Goal: Task Accomplishment & Management: Use online tool/utility

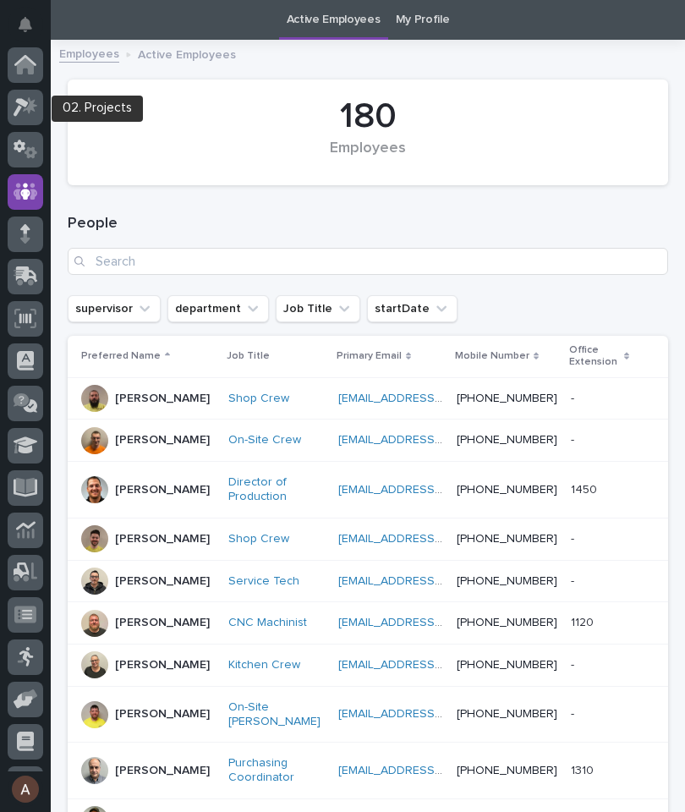
click at [19, 120] on div at bounding box center [26, 108] width 36 height 36
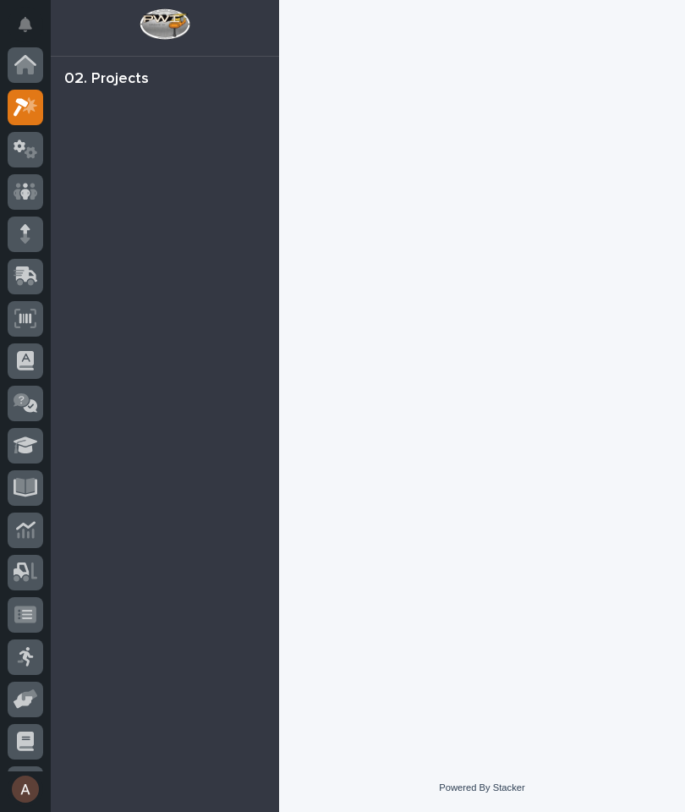
scroll to position [42, 0]
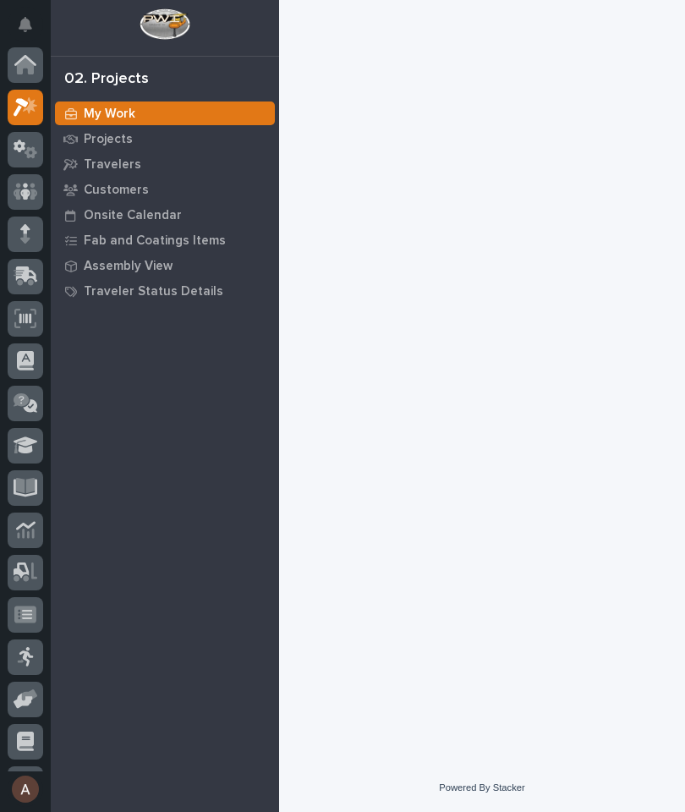
scroll to position [42, 0]
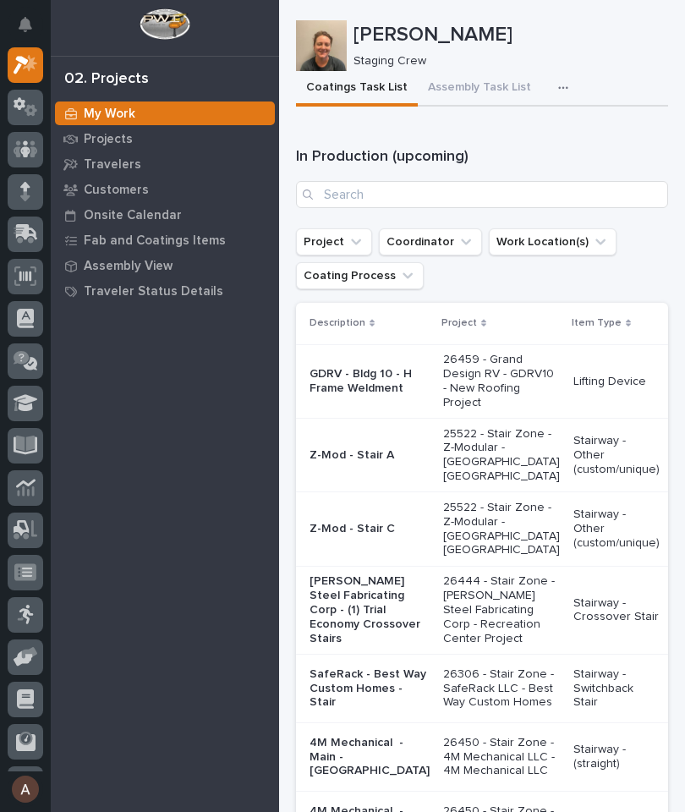
click at [565, 72] on button "button" at bounding box center [566, 88] width 37 height 34
click at [541, 142] on button "Staging Task List" at bounding box center [513, 133] width 112 height 29
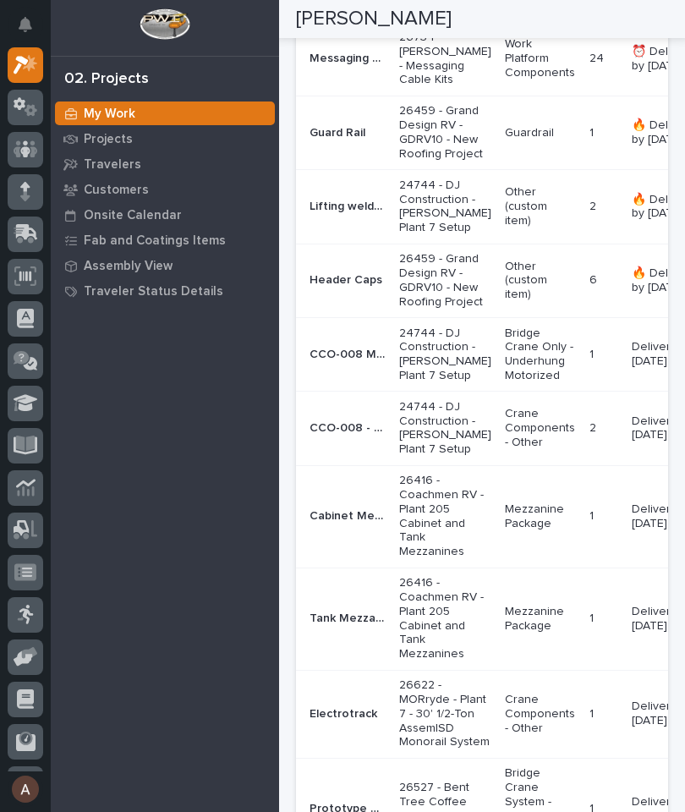
scroll to position [1262, 0]
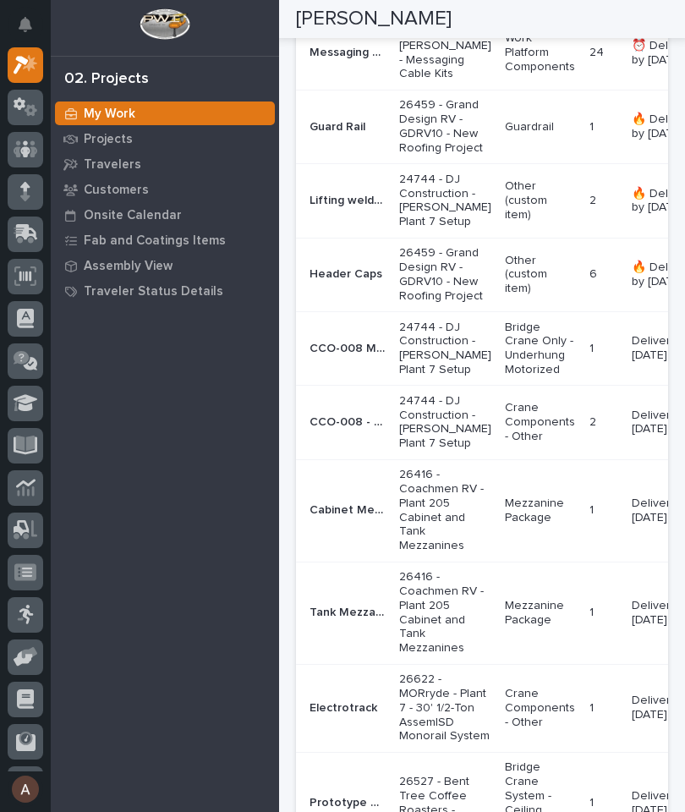
click at [347, 356] on p "CCO-008 Move & Extend System A&B" at bounding box center [350, 347] width 80 height 18
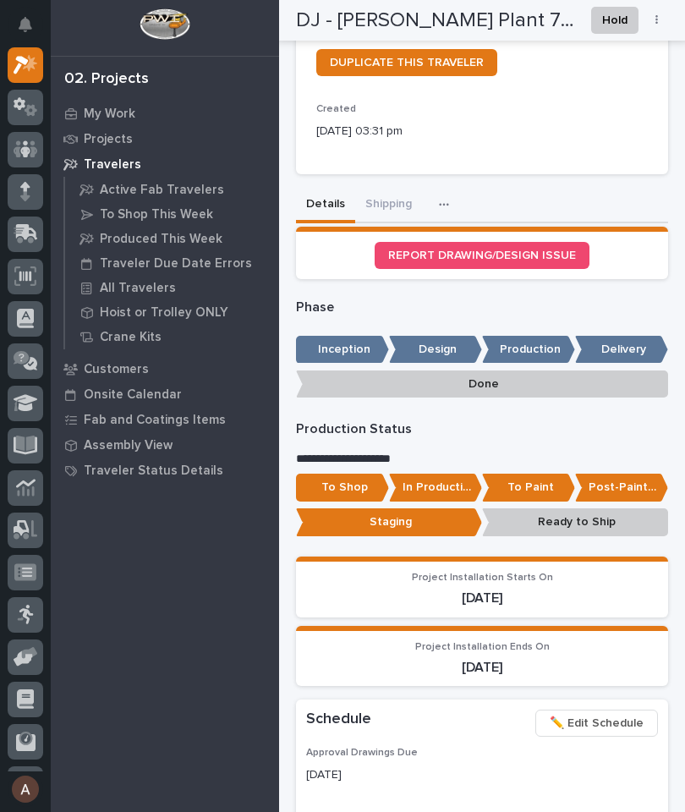
scroll to position [602, 0]
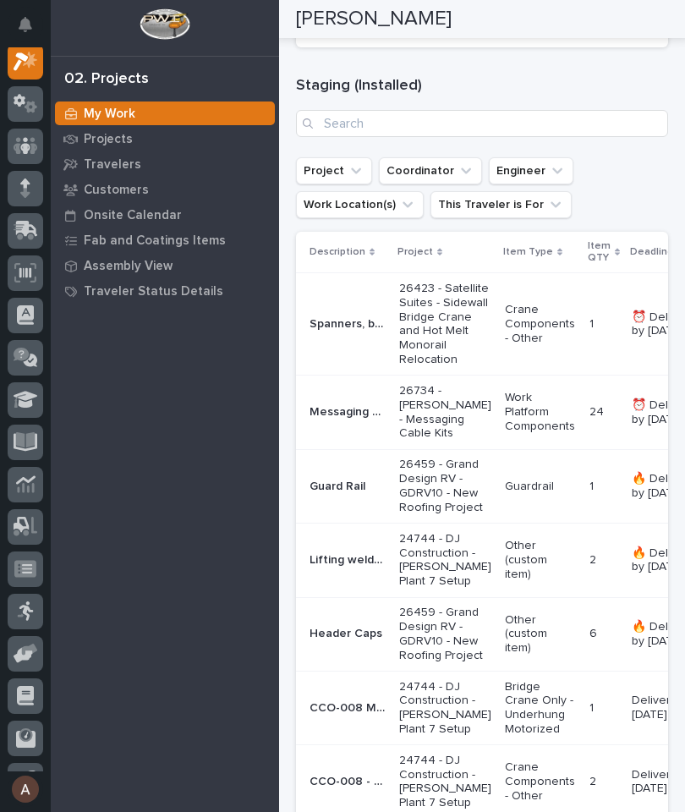
scroll to position [905, 0]
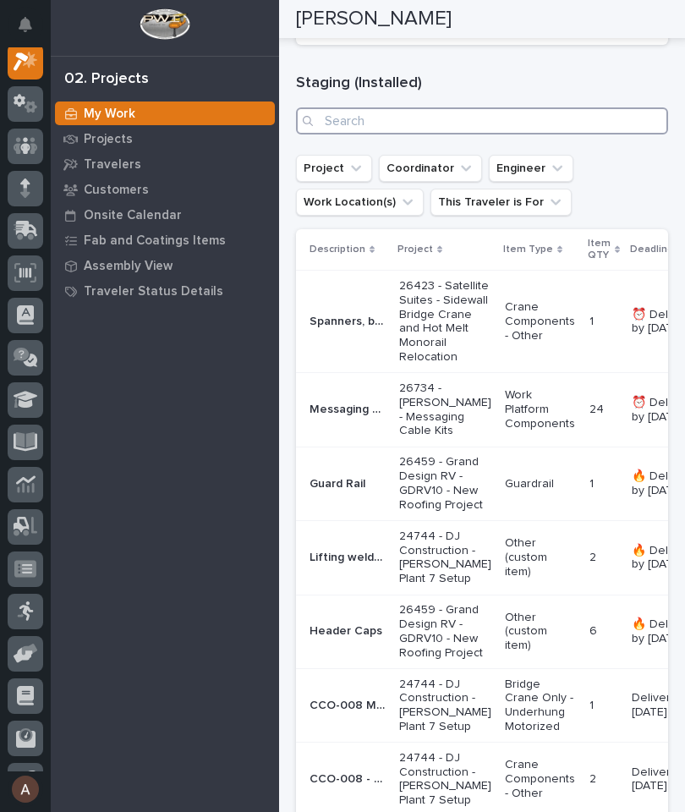
click at [602, 122] on input "Search" at bounding box center [482, 120] width 372 height 27
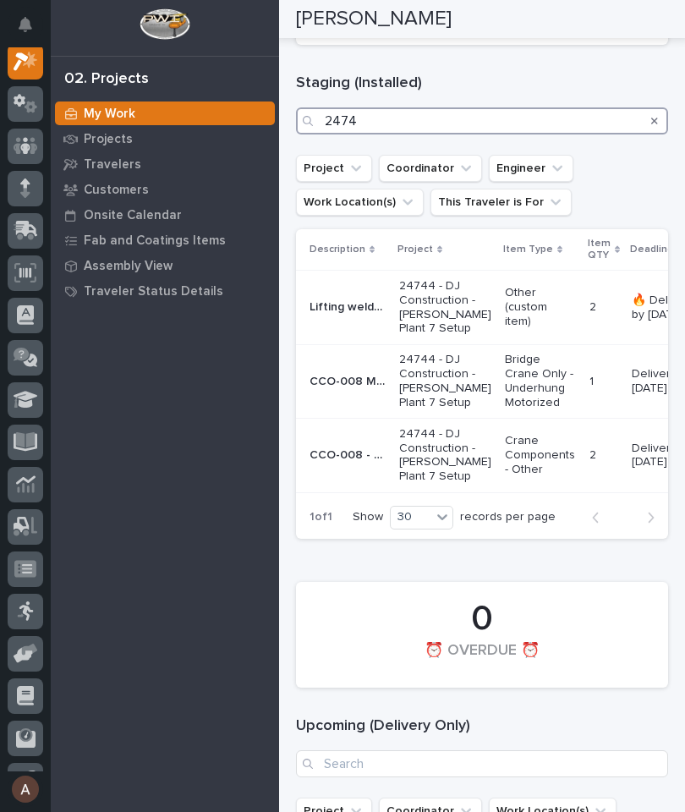
type input "24744"
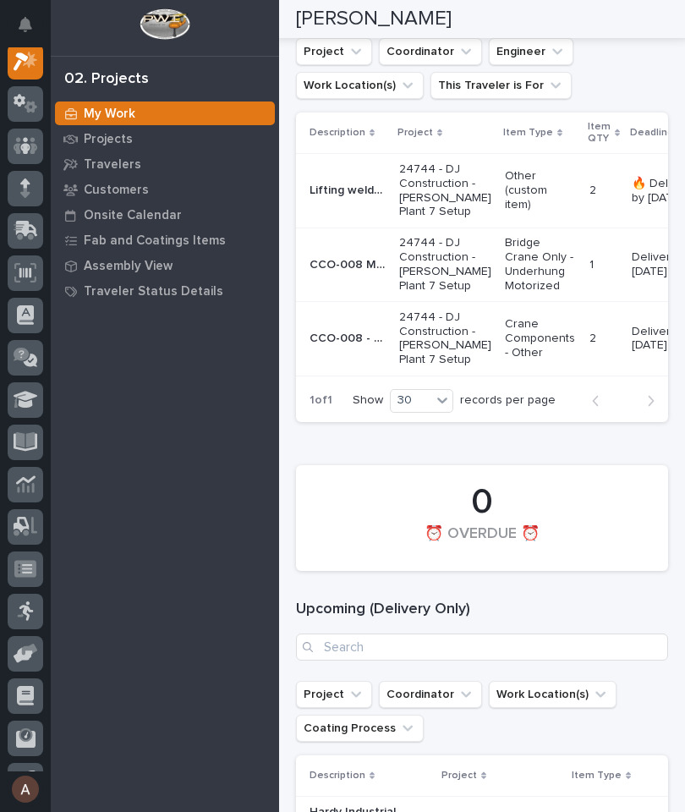
scroll to position [1045, 0]
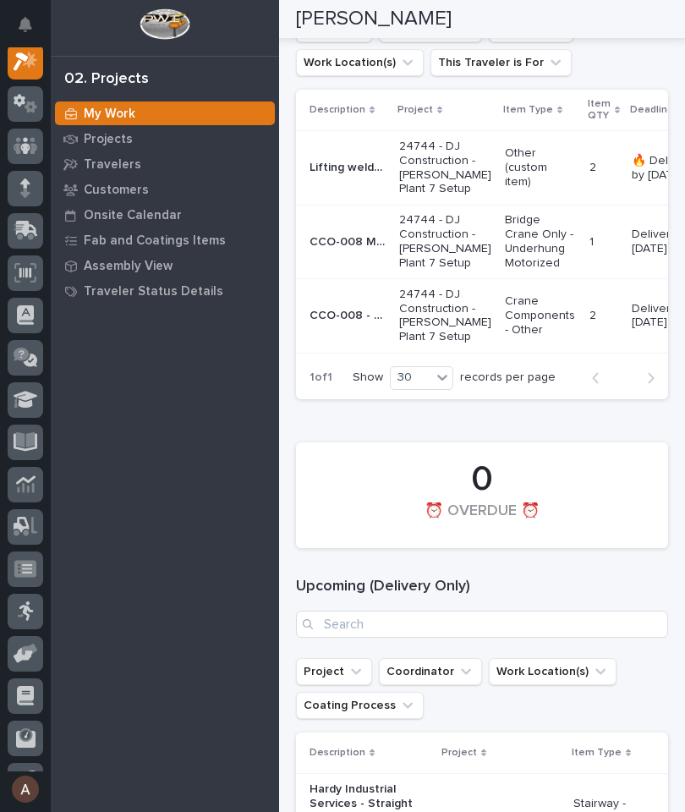
click at [340, 321] on div "CCO-008 - Extend System A & B Electrification CCO-008 - Extend System A & B Ele…" at bounding box center [348, 316] width 76 height 28
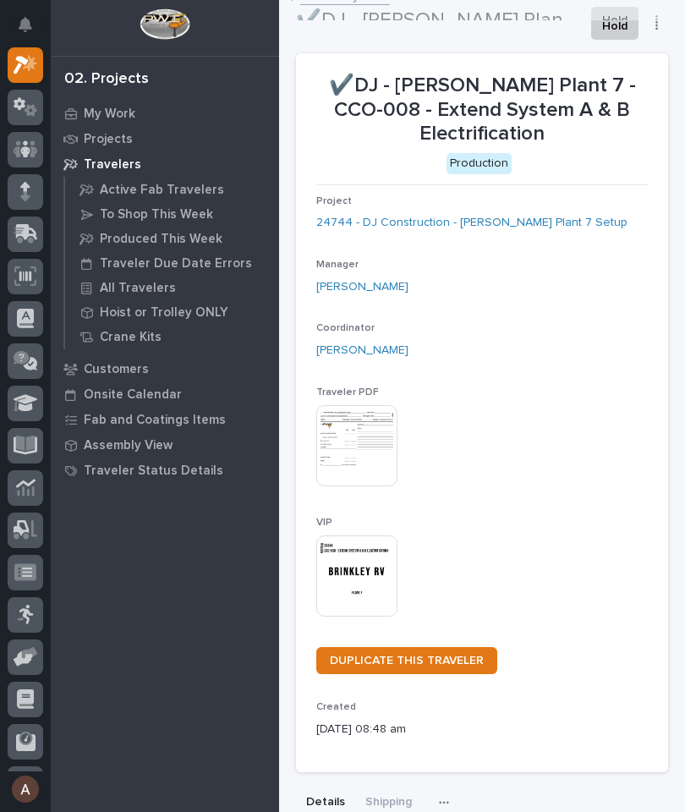
scroll to position [1, 0]
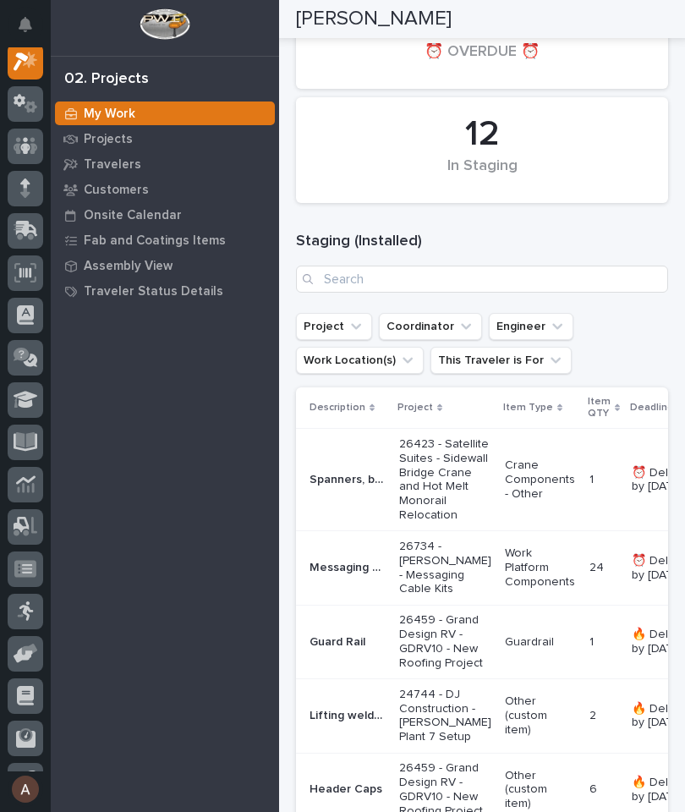
scroll to position [754, 0]
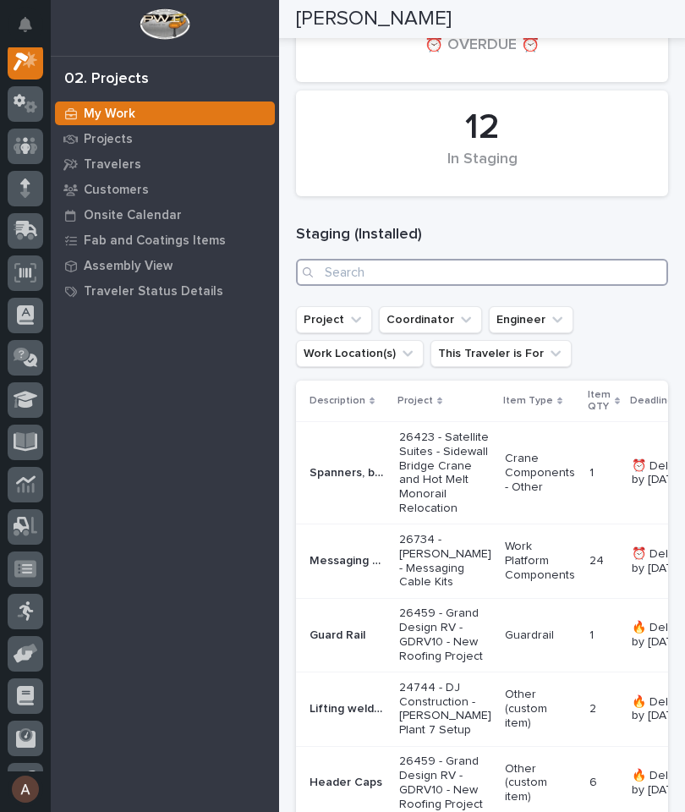
click at [623, 283] on input "Search" at bounding box center [482, 272] width 372 height 27
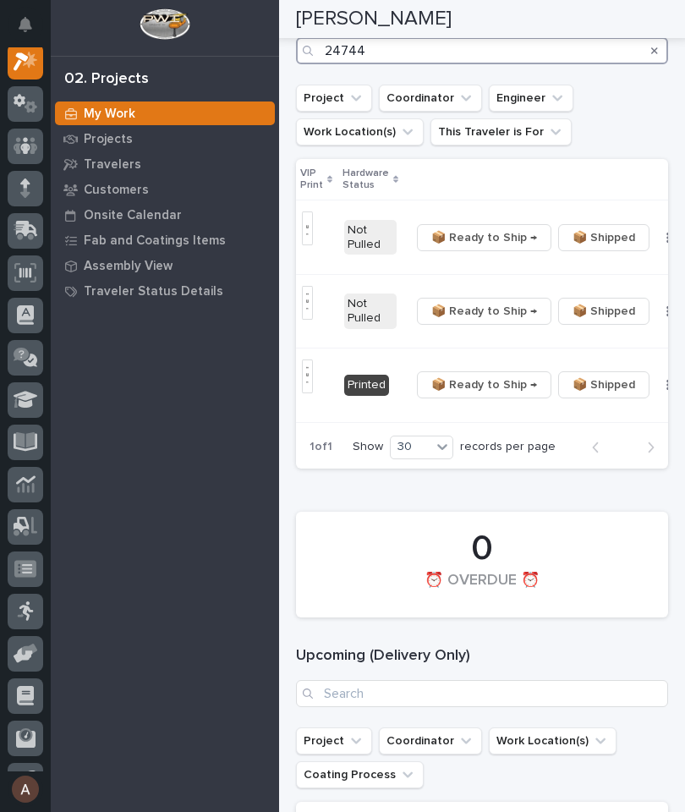
scroll to position [0, 518]
type input "24744"
click at [657, 383] on button "button" at bounding box center [669, 385] width 24 height 12
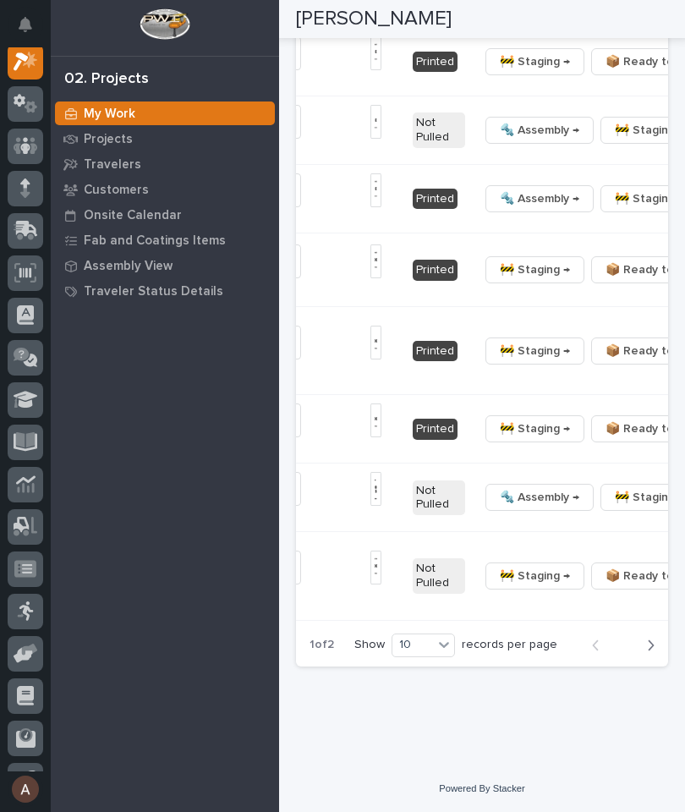
scroll to position [0, 654]
click at [597, 421] on button "🔩 Hardware" at bounding box center [579, 407] width 112 height 27
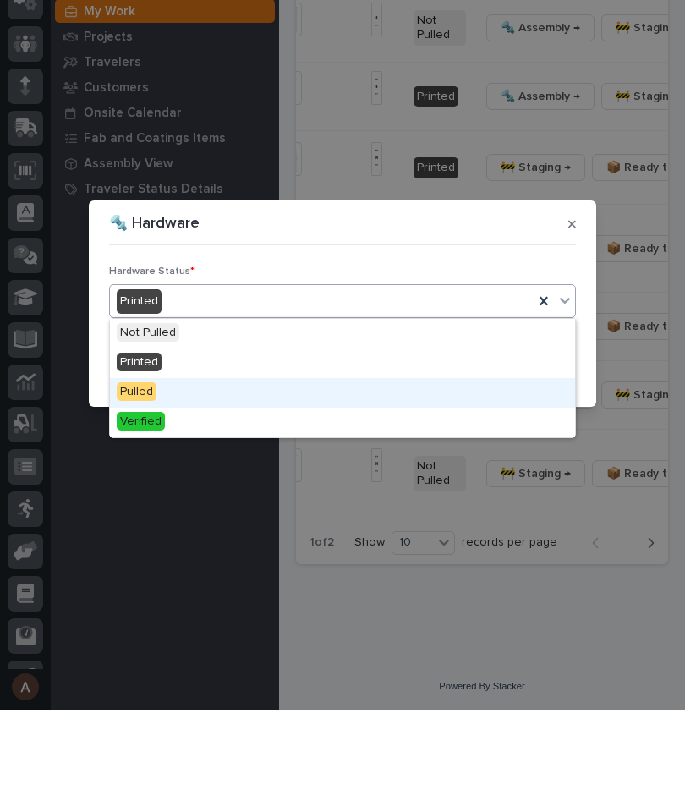
click at [269, 481] on div "Pulled" at bounding box center [342, 496] width 465 height 30
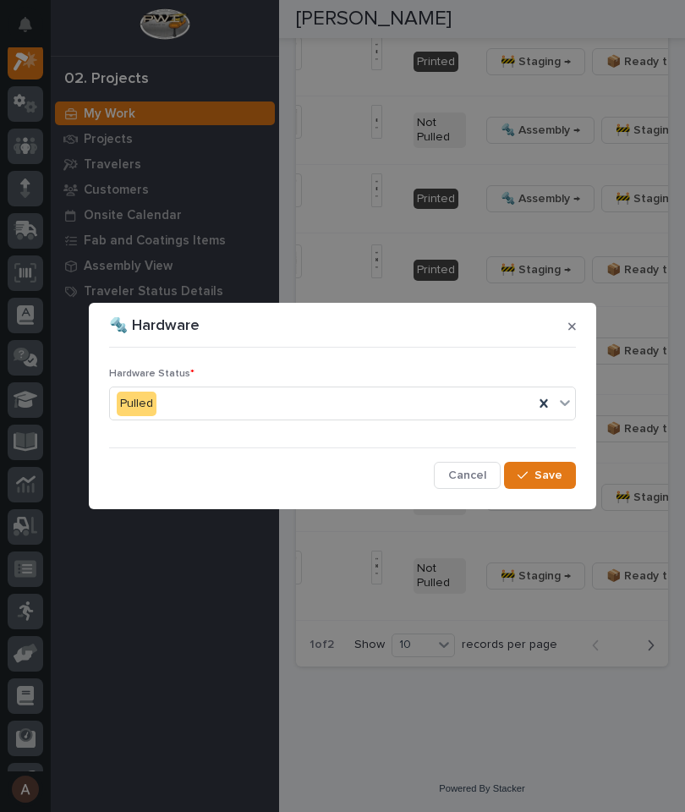
click at [542, 478] on span "Save" at bounding box center [549, 475] width 28 height 15
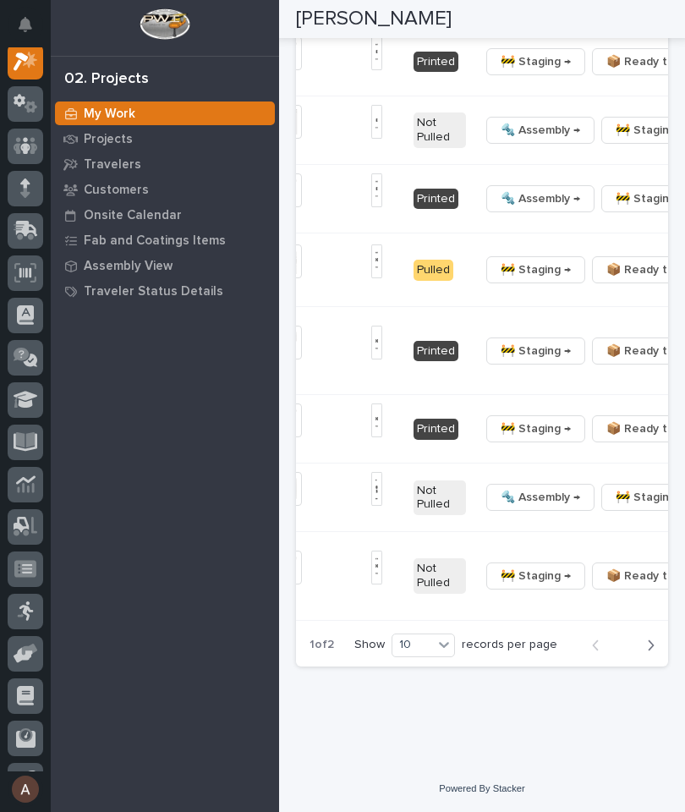
click at [596, 514] on span "🔩 Hardware" at bounding box center [568, 506] width 71 height 20
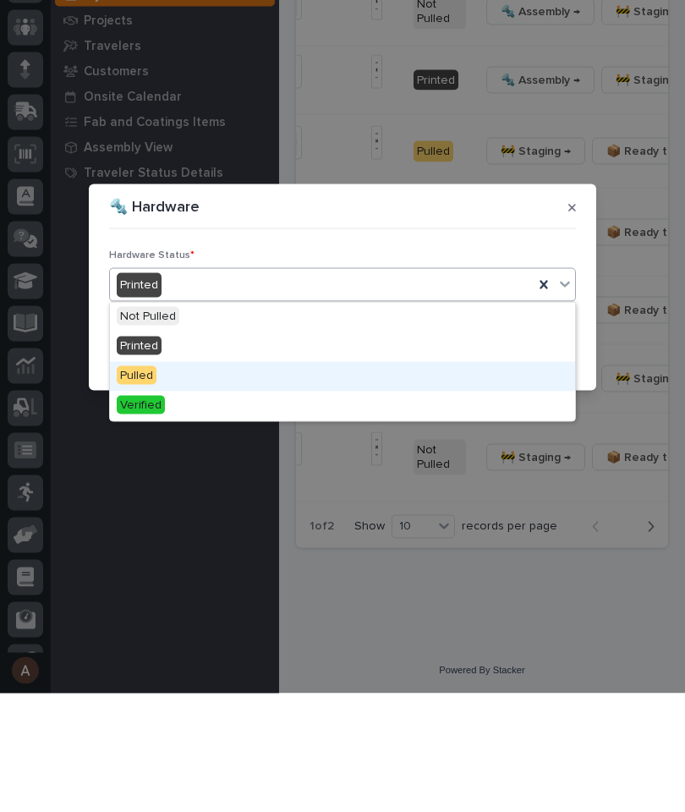
click at [292, 481] on div "Pulled" at bounding box center [342, 496] width 465 height 30
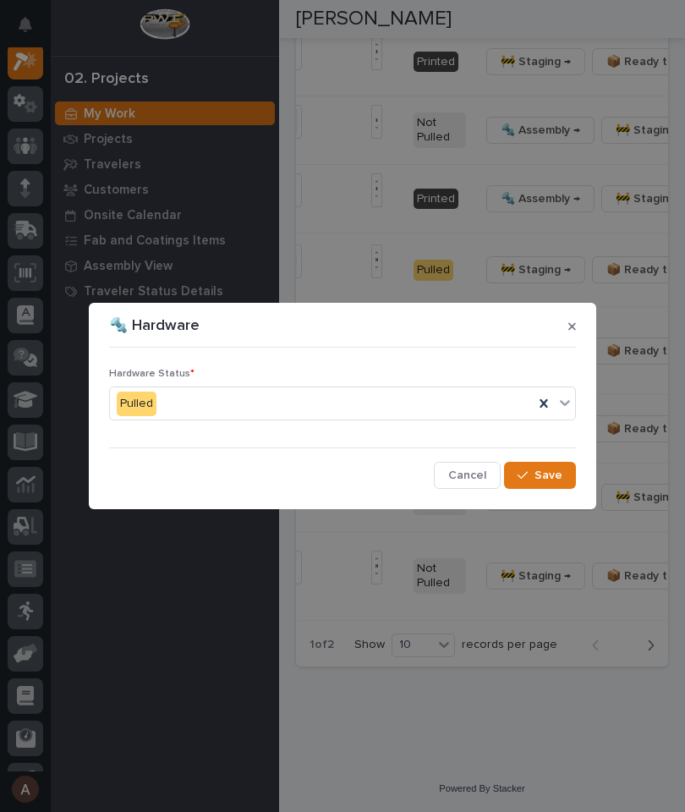
click at [562, 482] on span "Save" at bounding box center [549, 475] width 28 height 15
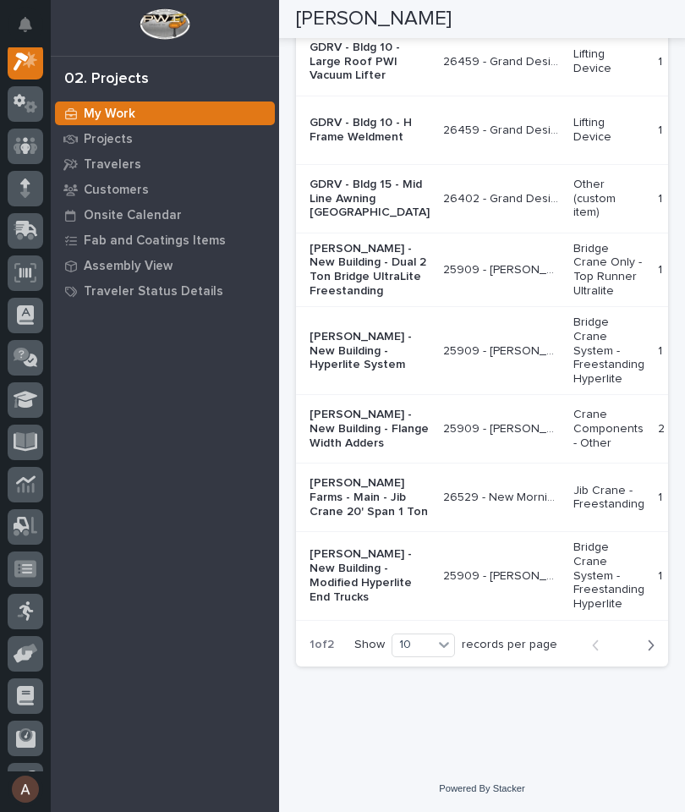
scroll to position [3294, 0]
click at [655, 653] on button "Next" at bounding box center [646, 645] width 45 height 15
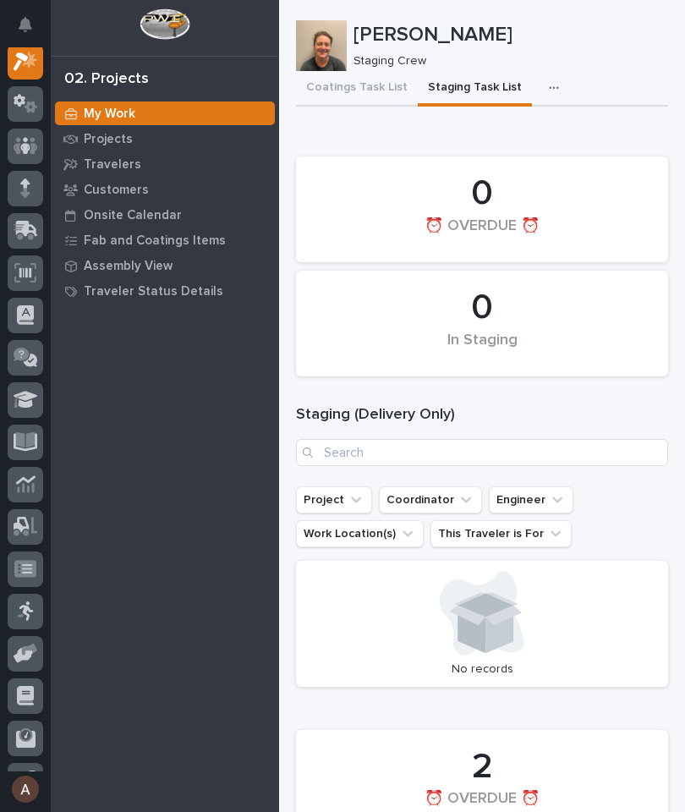
scroll to position [0, 0]
click at [386, 91] on button "Coatings Task List" at bounding box center [357, 89] width 122 height 36
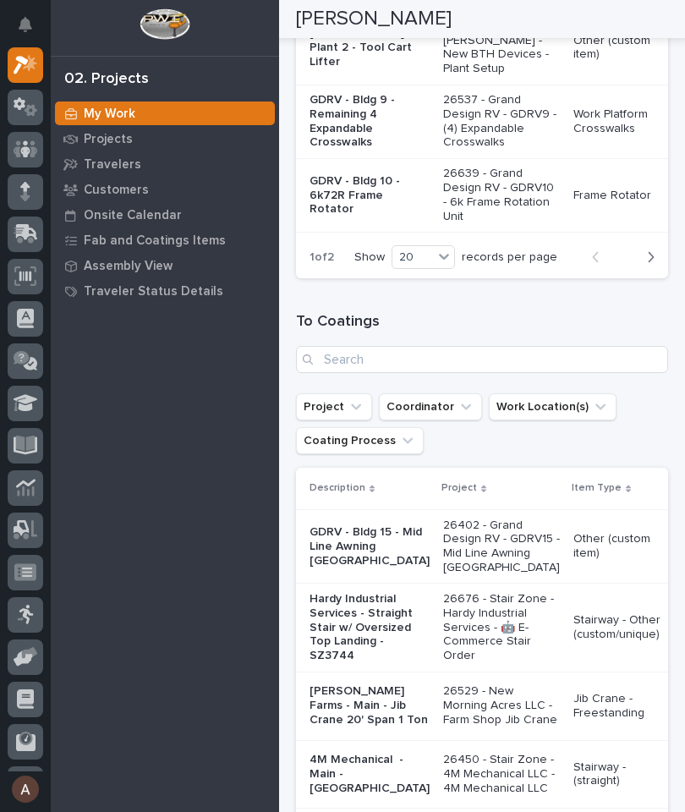
scroll to position [1680, 0]
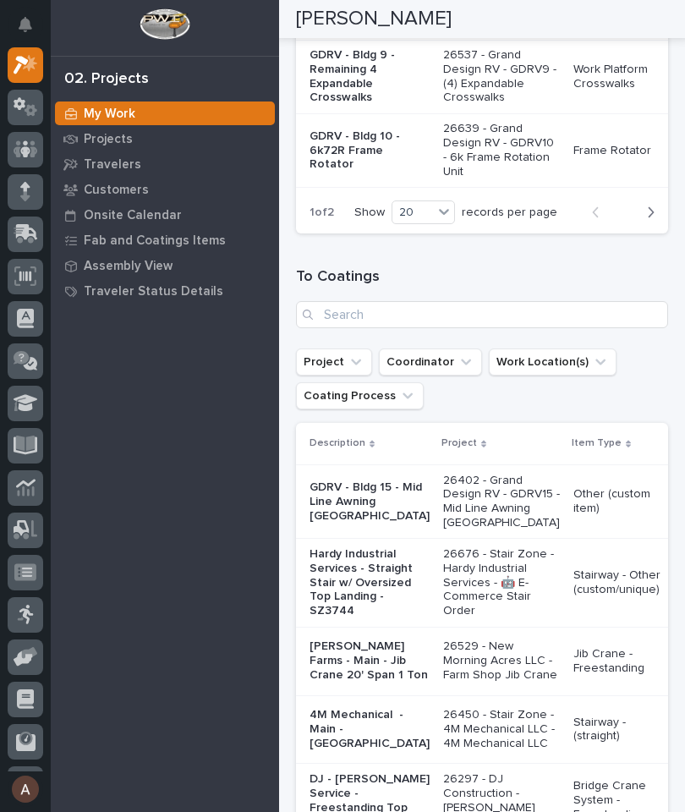
click at [655, 220] on button "Next" at bounding box center [646, 212] width 45 height 15
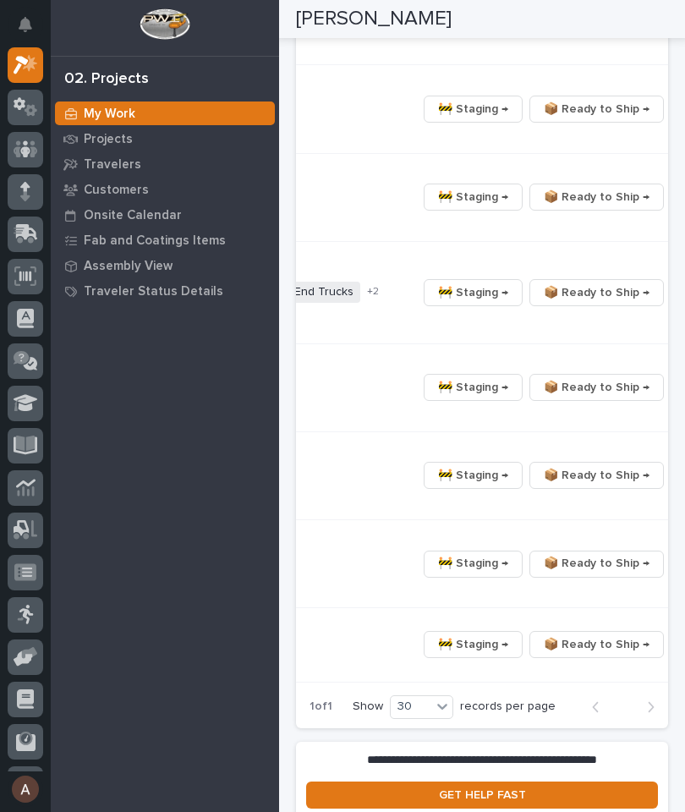
scroll to position [0, 628]
click at [671, 299] on button "button" at bounding box center [683, 293] width 24 height 12
click at [609, 430] on button "🔩 Hardware" at bounding box center [578, 416] width 112 height 27
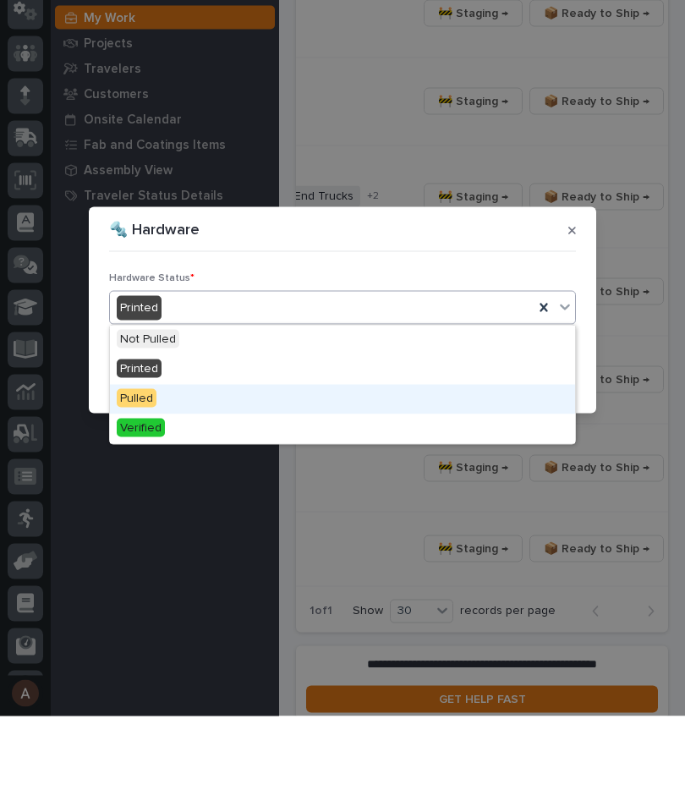
click at [267, 481] on div "Pulled" at bounding box center [342, 496] width 465 height 30
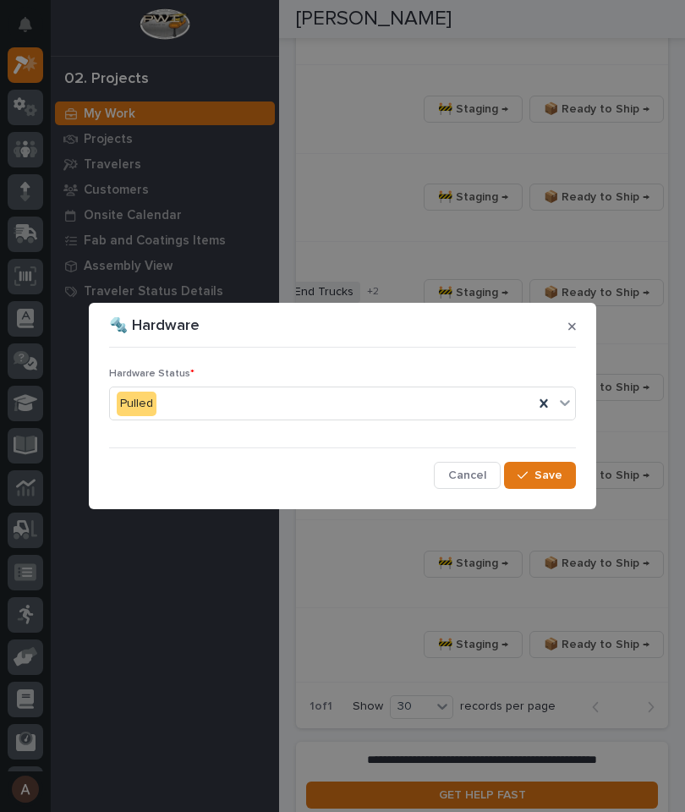
click at [528, 476] on icon "button" at bounding box center [523, 476] width 10 height 12
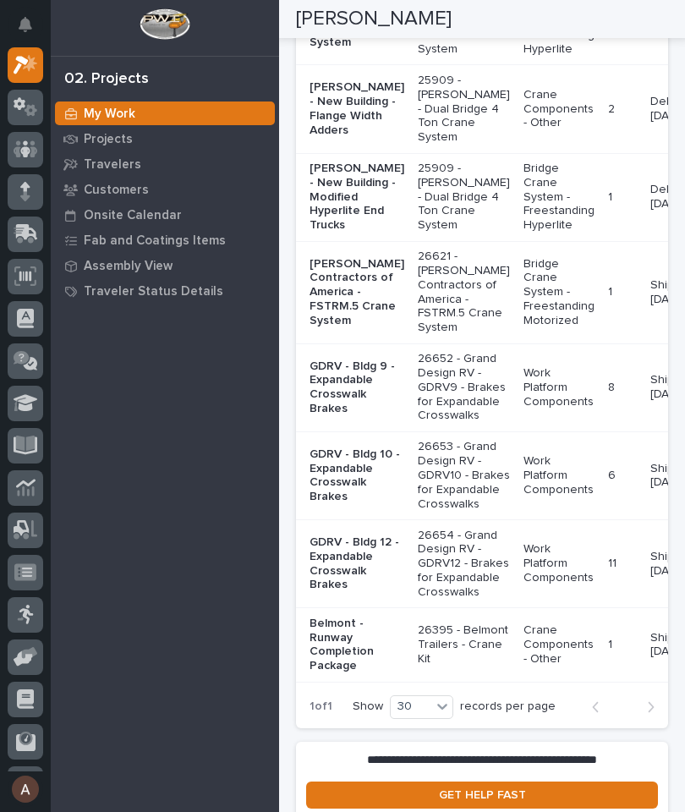
scroll to position [0, 0]
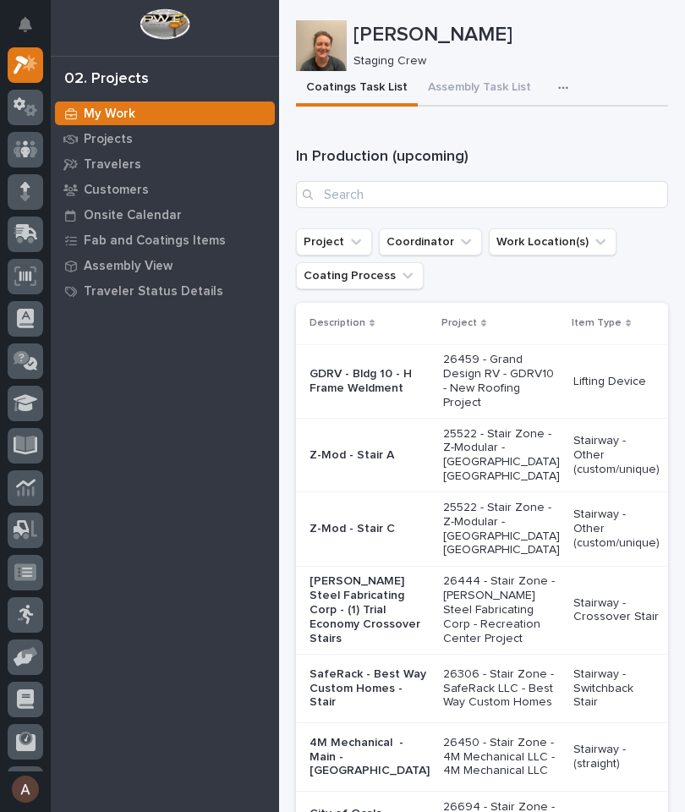
click at [24, 243] on icon at bounding box center [26, 233] width 25 height 19
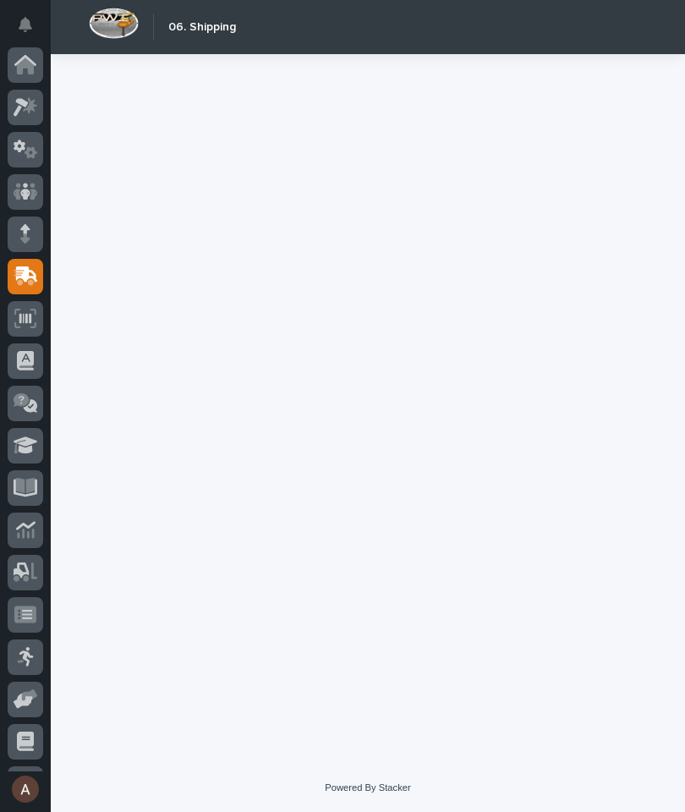
scroll to position [80, 0]
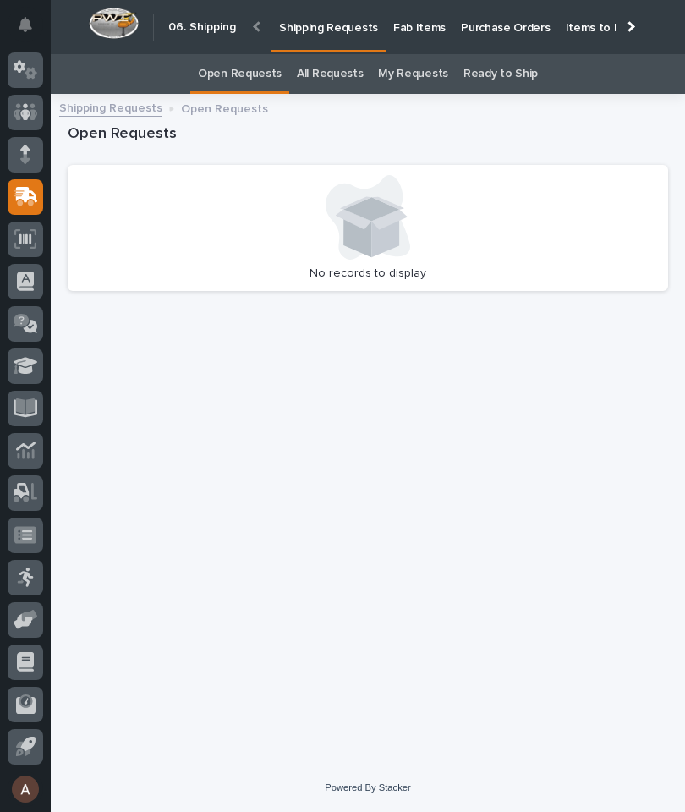
click at [11, 193] on div at bounding box center [26, 197] width 36 height 36
click at [630, 30] on div at bounding box center [629, 26] width 11 height 11
click at [446, 31] on p "Fab Items" at bounding box center [419, 18] width 52 height 36
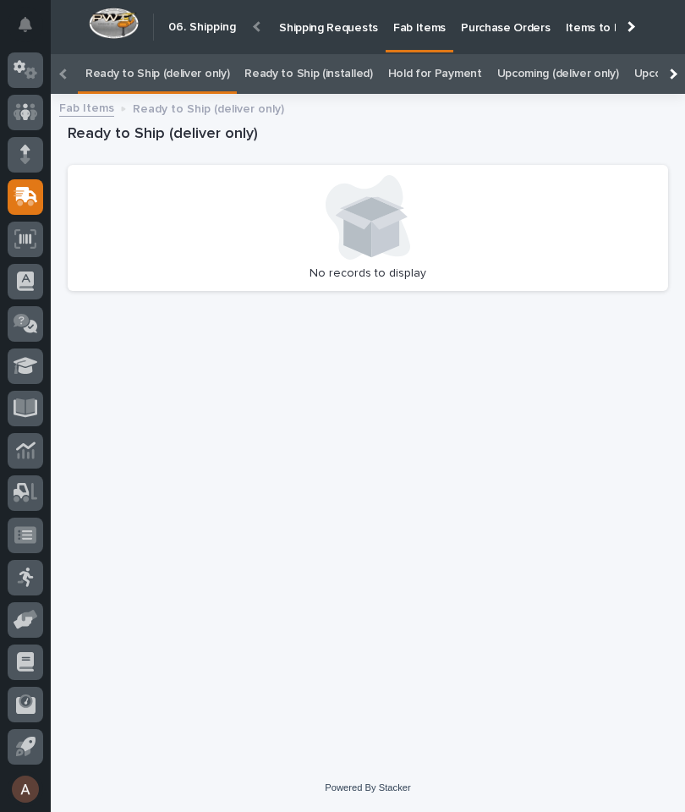
scroll to position [0, -213]
click at [674, 69] on div at bounding box center [672, 74] width 11 height 11
click at [644, 54] on link "All" at bounding box center [650, 74] width 12 height 40
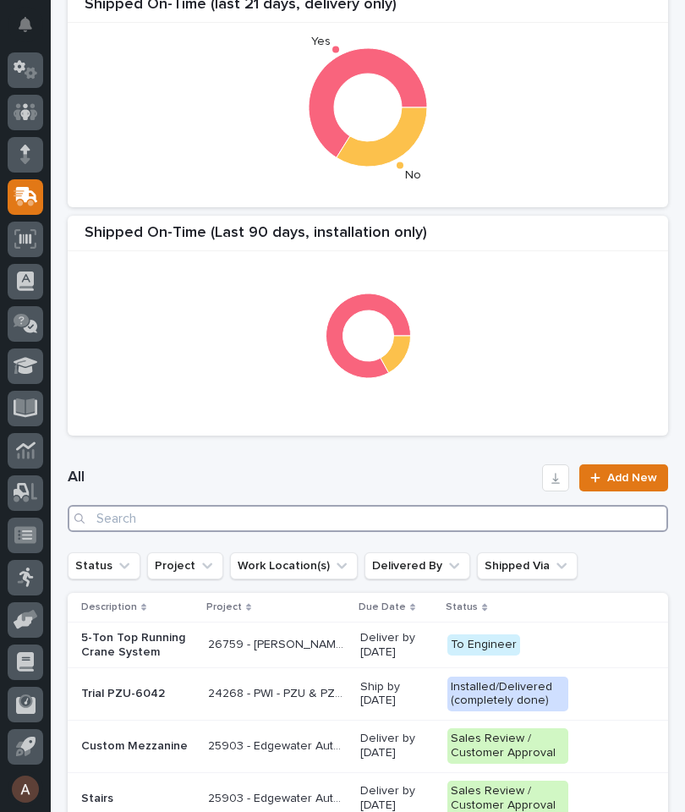
click at [370, 526] on input "Search" at bounding box center [368, 518] width 601 height 27
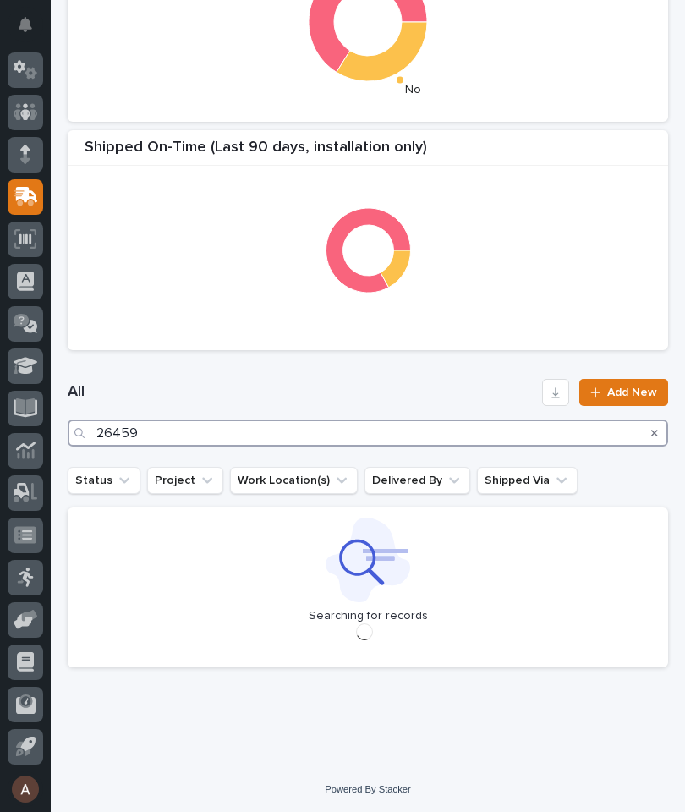
type input "26459"
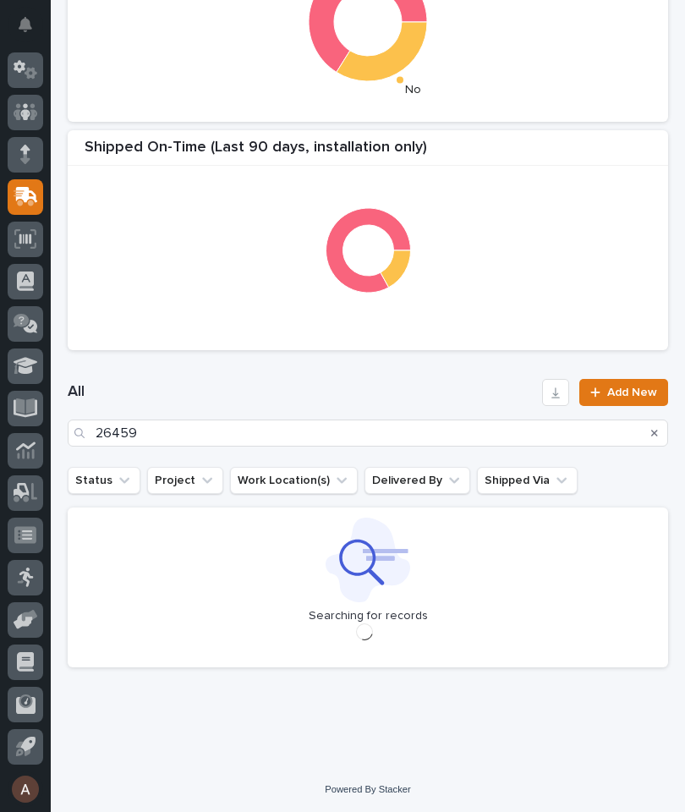
click at [426, 383] on h1 "All" at bounding box center [302, 392] width 468 height 20
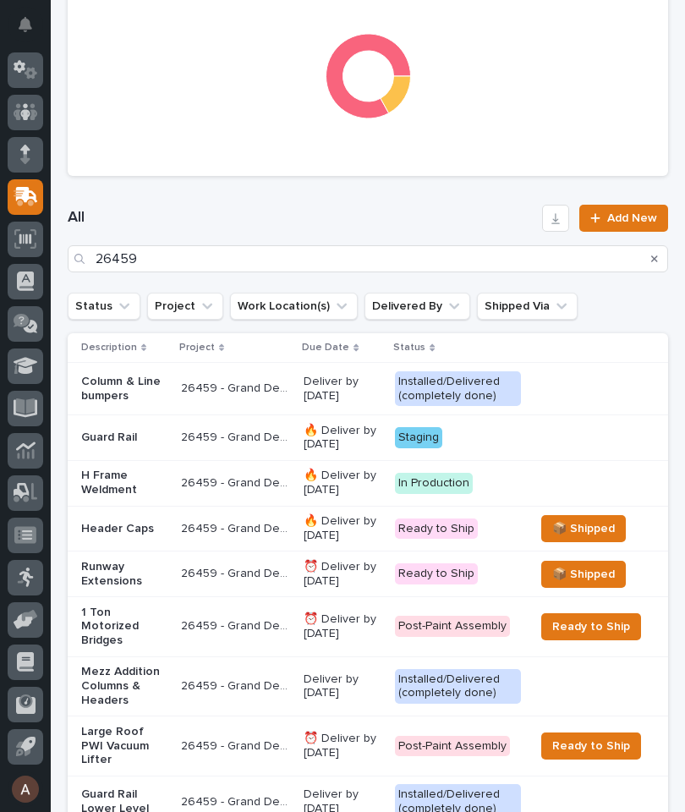
click at [135, 531] on div "Header Caps" at bounding box center [124, 529] width 86 height 28
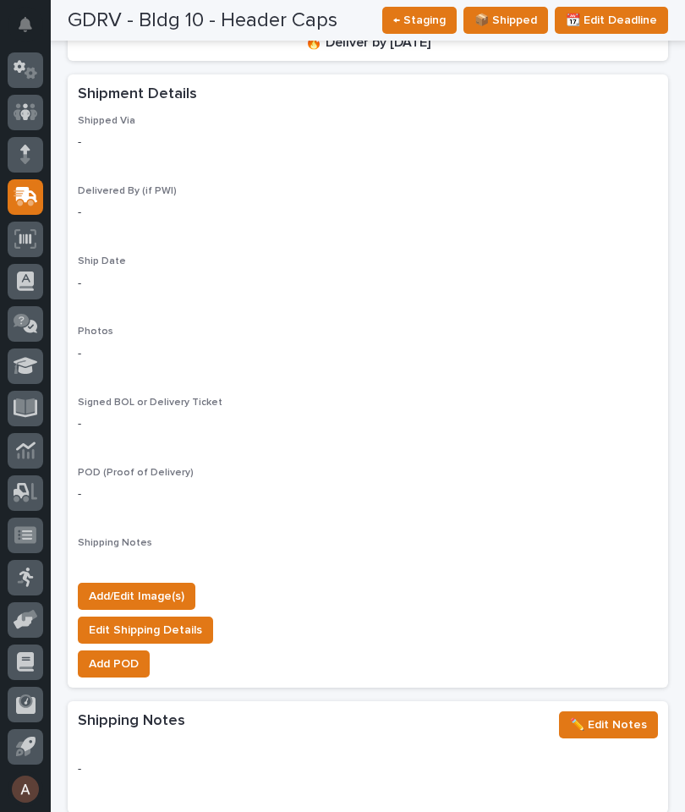
click at [180, 586] on span "Add/Edit Image(s)" at bounding box center [137, 596] width 96 height 20
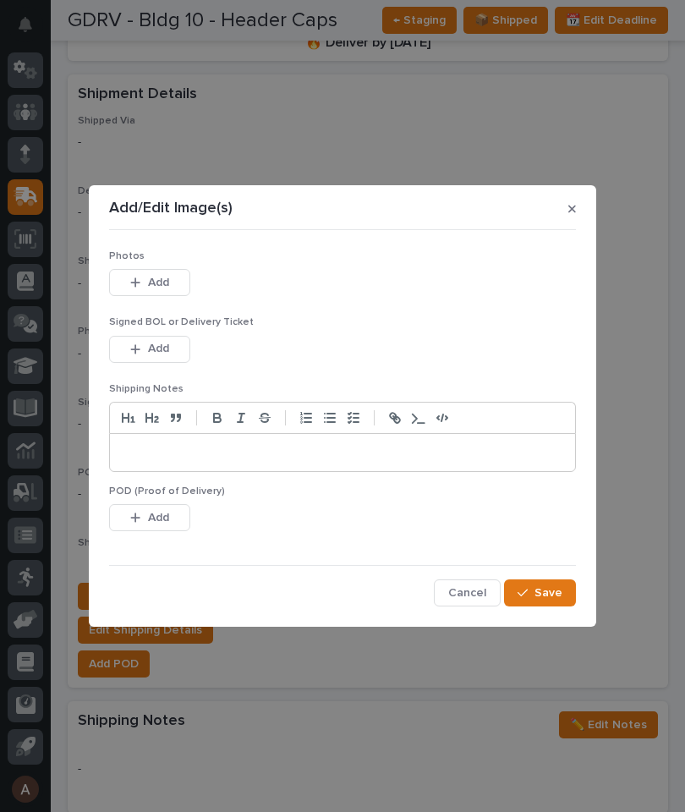
click at [179, 287] on button "Add" at bounding box center [149, 282] width 81 height 27
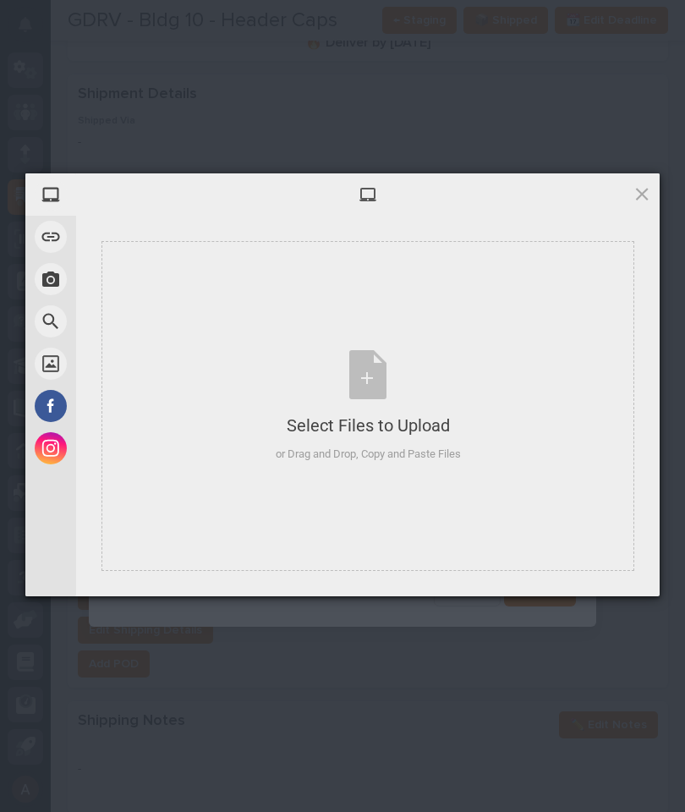
click at [536, 388] on div "Select Files to Upload or Drag and Drop, Copy and Paste Files" at bounding box center [368, 406] width 533 height 330
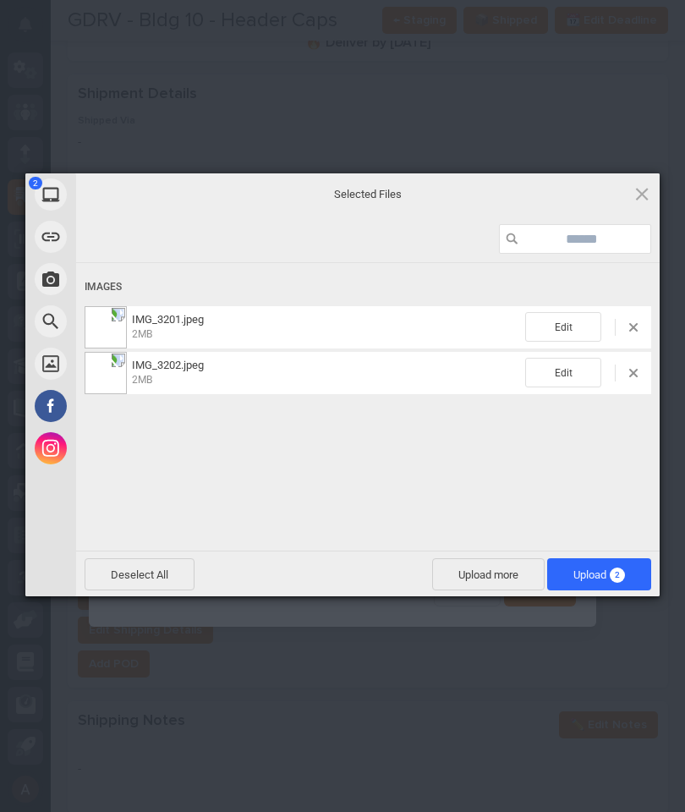
click at [620, 577] on span "2" at bounding box center [617, 575] width 15 height 15
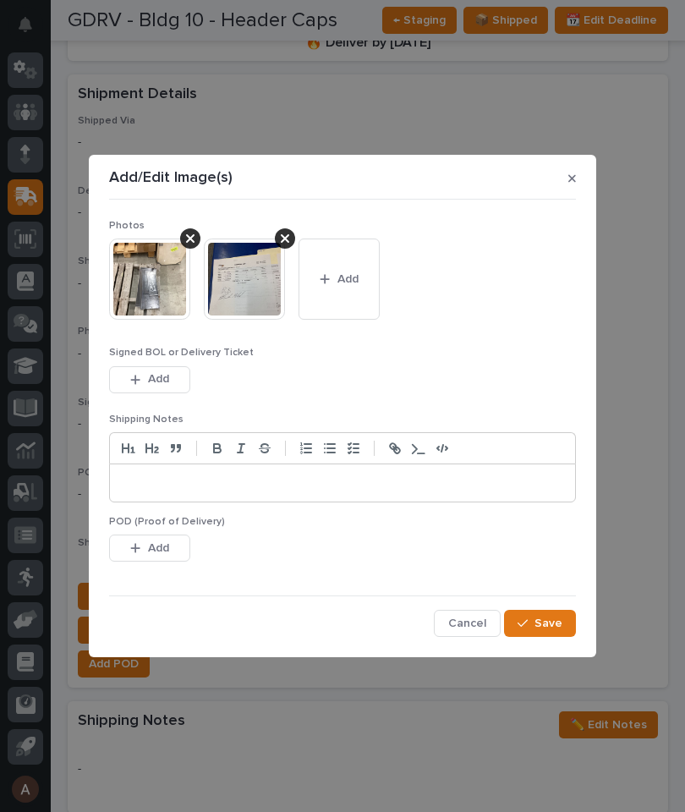
click at [554, 624] on span "Save" at bounding box center [549, 623] width 28 height 15
